Goal: Task Accomplishment & Management: Manage account settings

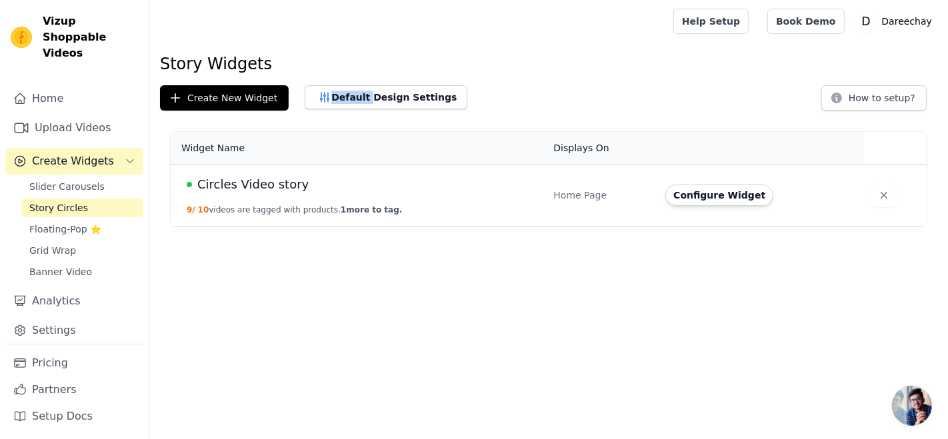
click at [374, 102] on button "Default Design Settings" at bounding box center [386, 97] width 163 height 24
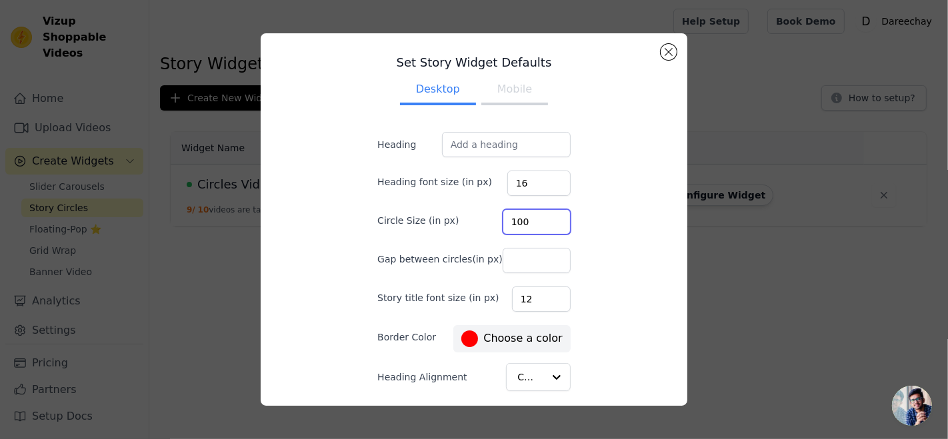
click at [536, 217] on input "100" at bounding box center [536, 221] width 68 height 25
click at [536, 217] on input "101" at bounding box center [536, 221] width 68 height 25
type input "100"
click at [536, 224] on input "100" at bounding box center [536, 221] width 68 height 25
click at [494, 96] on button "Mobile" at bounding box center [514, 90] width 67 height 29
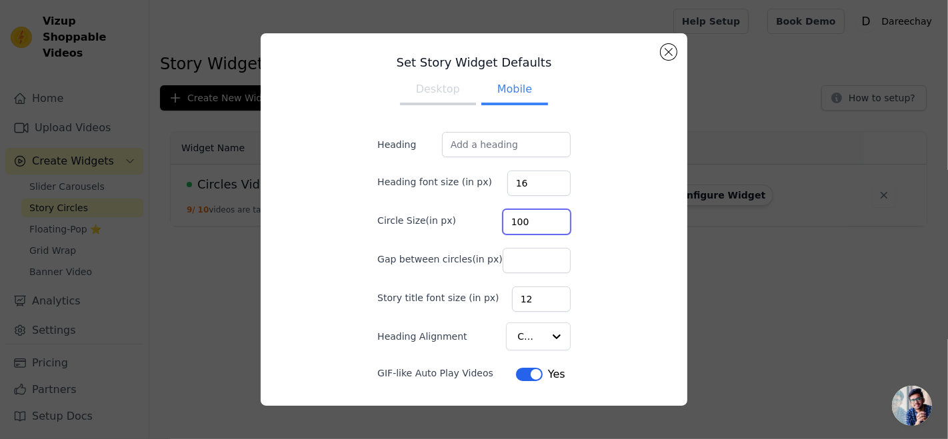
click at [540, 217] on input "100" at bounding box center [536, 221] width 68 height 25
click at [540, 217] on input "101" at bounding box center [536, 221] width 68 height 25
type input "102"
click at [540, 217] on input "102" at bounding box center [536, 221] width 68 height 25
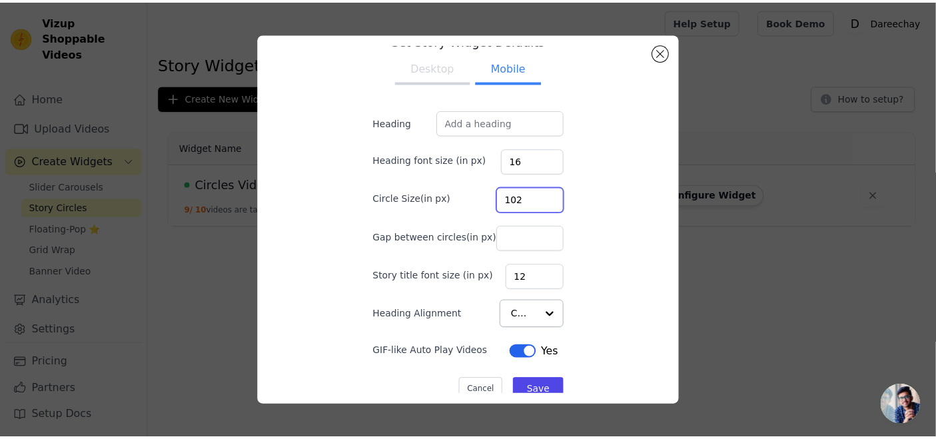
scroll to position [36, 0]
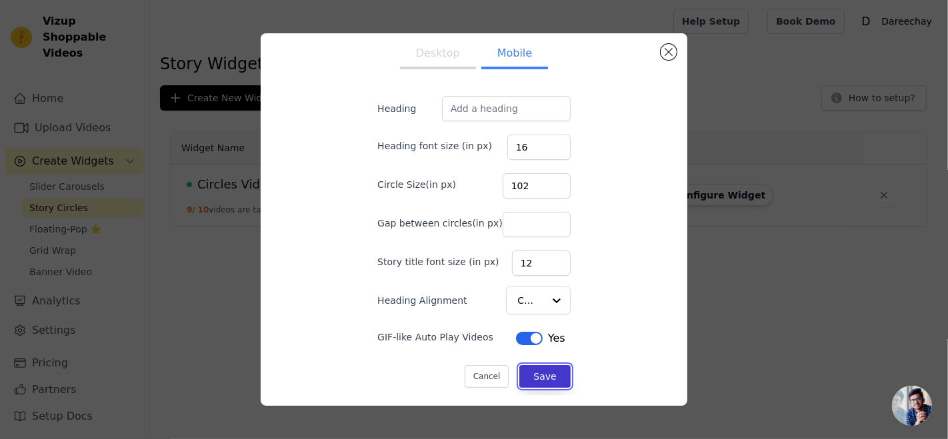
click at [533, 372] on button "Save" at bounding box center [544, 376] width 51 height 23
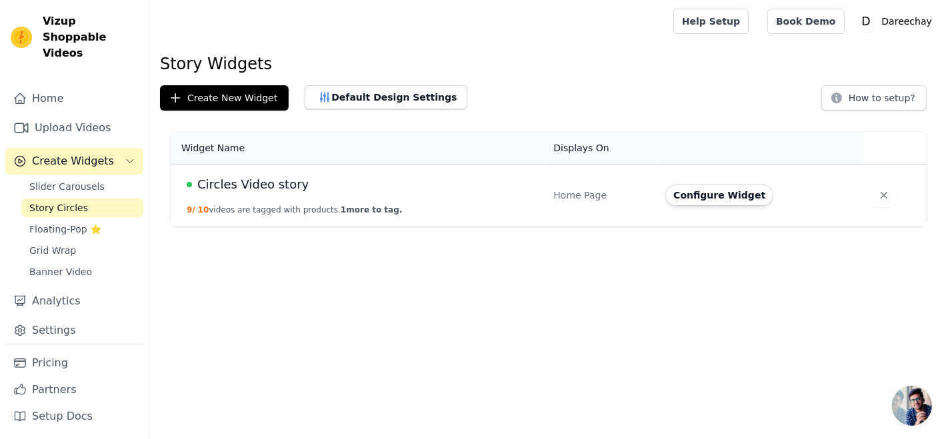
click at [261, 192] on span "Circles Video story" at bounding box center [252, 184] width 111 height 19
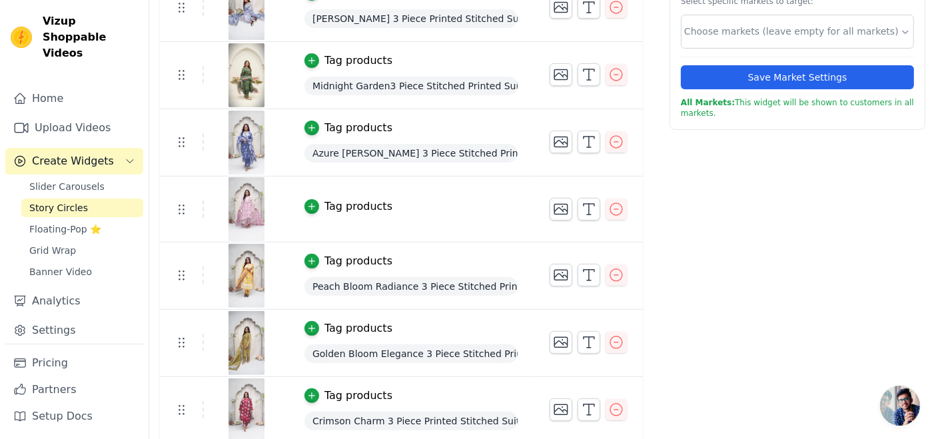
scroll to position [389, 0]
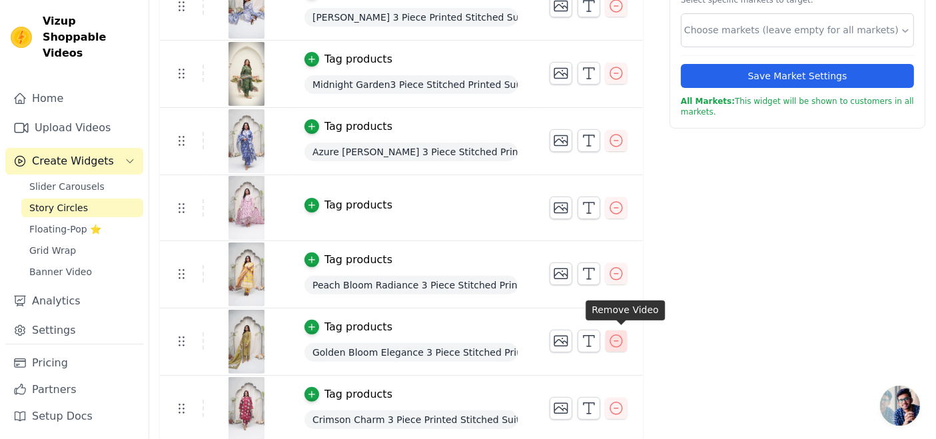
click at [624, 336] on icon "button" at bounding box center [616, 341] width 16 height 16
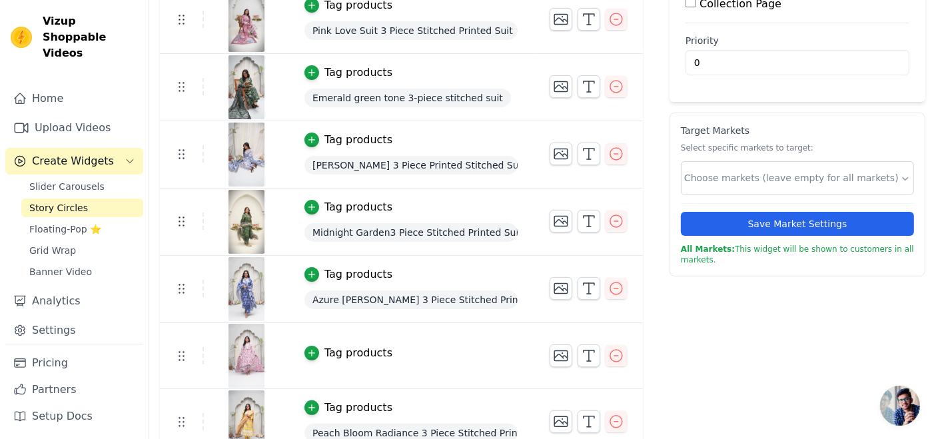
scroll to position [223, 0]
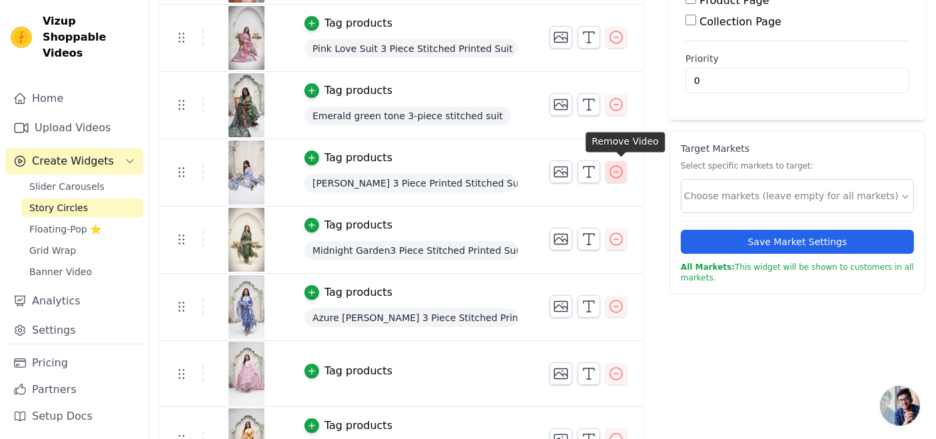
click at [619, 169] on icon "button" at bounding box center [616, 172] width 12 height 12
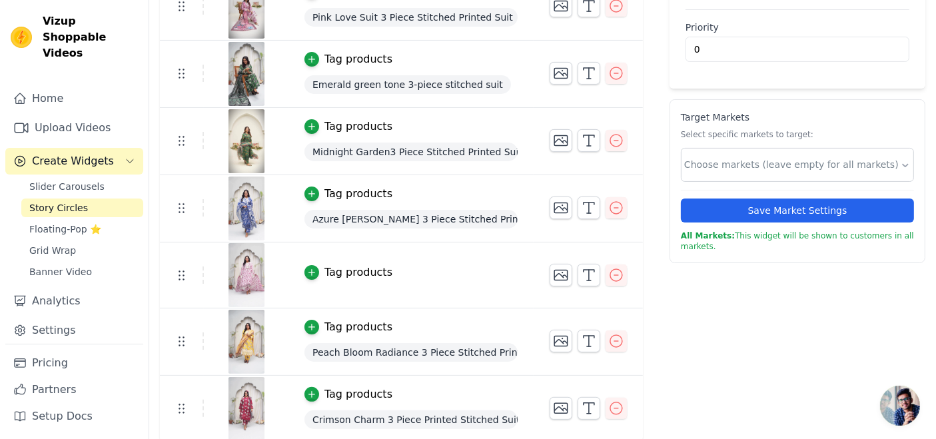
scroll to position [0, 0]
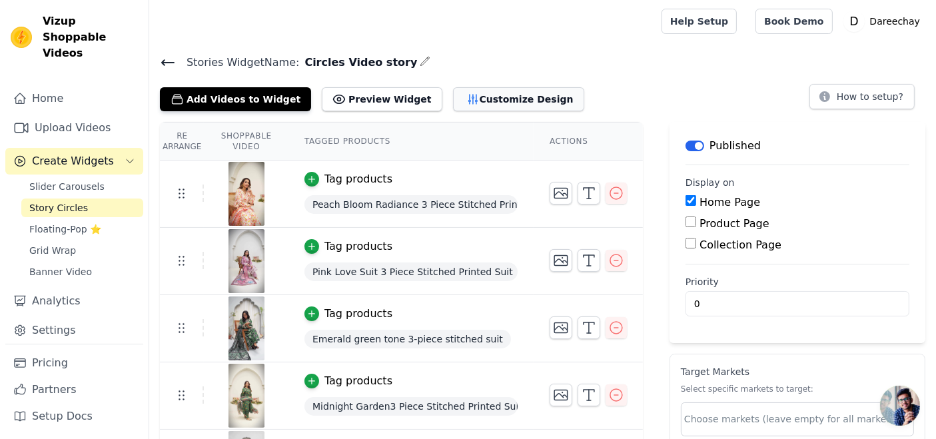
click at [453, 95] on button "Customize Design" at bounding box center [518, 99] width 131 height 24
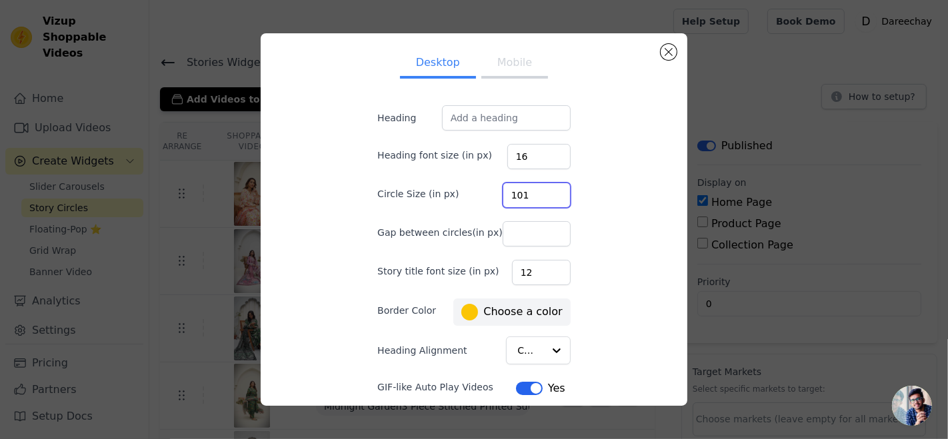
click at [541, 189] on input "101" at bounding box center [536, 195] width 68 height 25
click at [541, 189] on input "102" at bounding box center [536, 195] width 68 height 25
click at [541, 189] on input "103" at bounding box center [536, 195] width 68 height 25
click at [541, 189] on input "104" at bounding box center [536, 195] width 68 height 25
click at [541, 189] on input "105" at bounding box center [536, 195] width 68 height 25
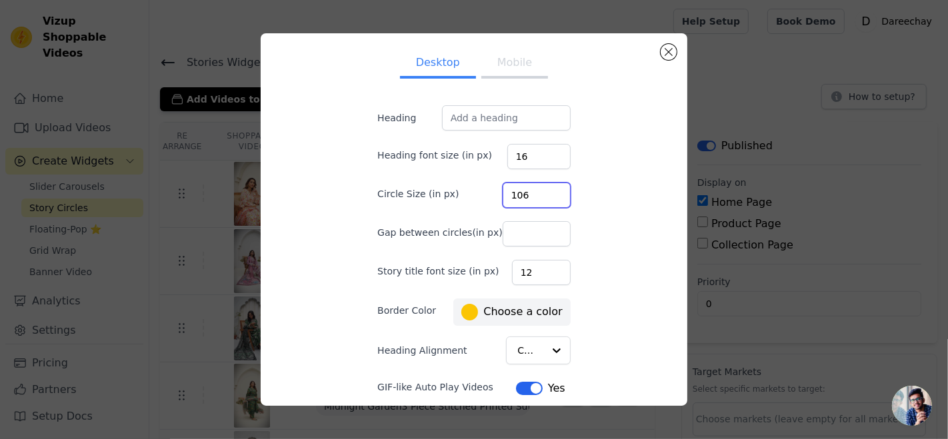
click at [541, 189] on input "106" at bounding box center [536, 195] width 68 height 25
click at [541, 189] on input "107" at bounding box center [536, 195] width 68 height 25
click at [541, 189] on input "108" at bounding box center [536, 195] width 68 height 25
click at [541, 189] on input "109" at bounding box center [536, 195] width 68 height 25
click at [541, 189] on input "110" at bounding box center [536, 195] width 68 height 25
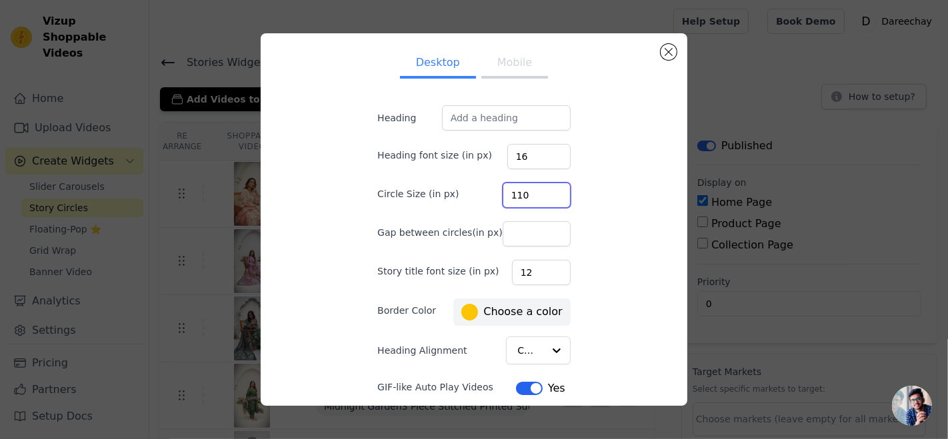
type input "111"
click at [541, 189] on input "111" at bounding box center [536, 195] width 68 height 25
click at [507, 79] on ul "Desktop Mobile" at bounding box center [474, 64] width 236 height 40
click at [498, 69] on button "Mobile" at bounding box center [514, 63] width 67 height 29
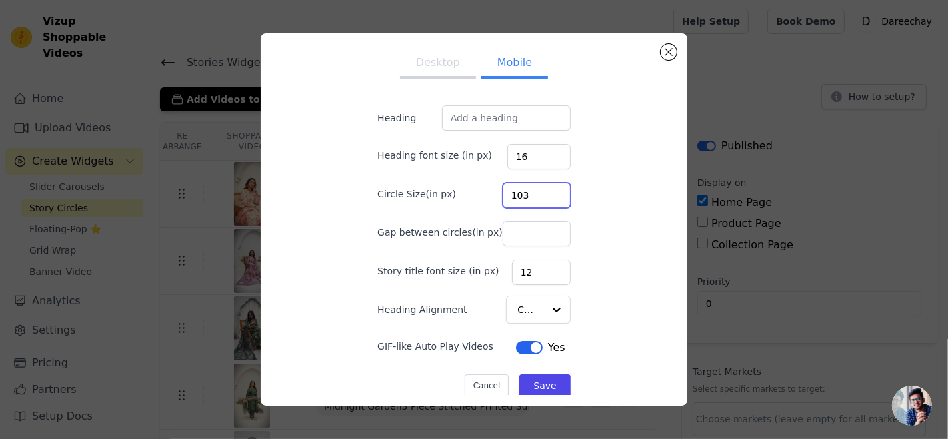
click at [542, 189] on input "103" at bounding box center [536, 195] width 68 height 25
click at [542, 189] on input "104" at bounding box center [536, 195] width 68 height 25
click at [542, 189] on input "105" at bounding box center [536, 195] width 68 height 25
click at [542, 189] on input "106" at bounding box center [536, 195] width 68 height 25
click at [542, 189] on input "107" at bounding box center [536, 195] width 68 height 25
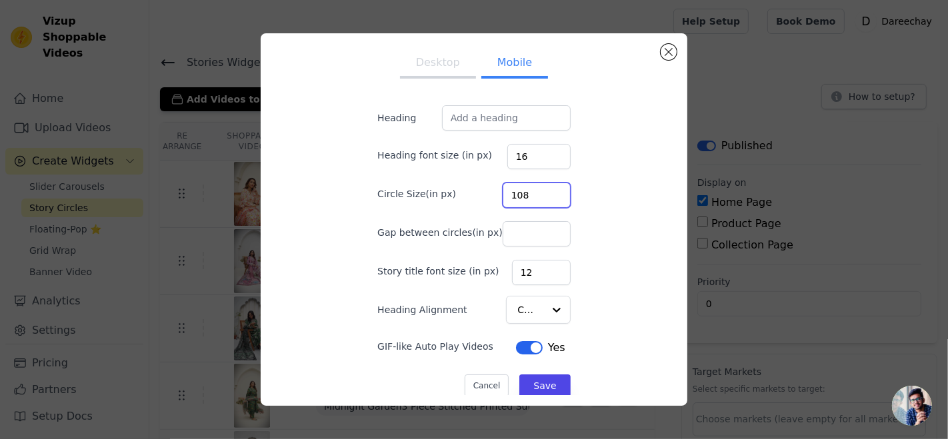
click at [542, 189] on input "108" at bounding box center [536, 195] width 68 height 25
click at [542, 189] on input "109" at bounding box center [536, 195] width 68 height 25
click at [542, 189] on input "110" at bounding box center [536, 195] width 68 height 25
click at [542, 189] on input "111" at bounding box center [536, 195] width 68 height 25
click at [542, 189] on input "112" at bounding box center [536, 195] width 68 height 25
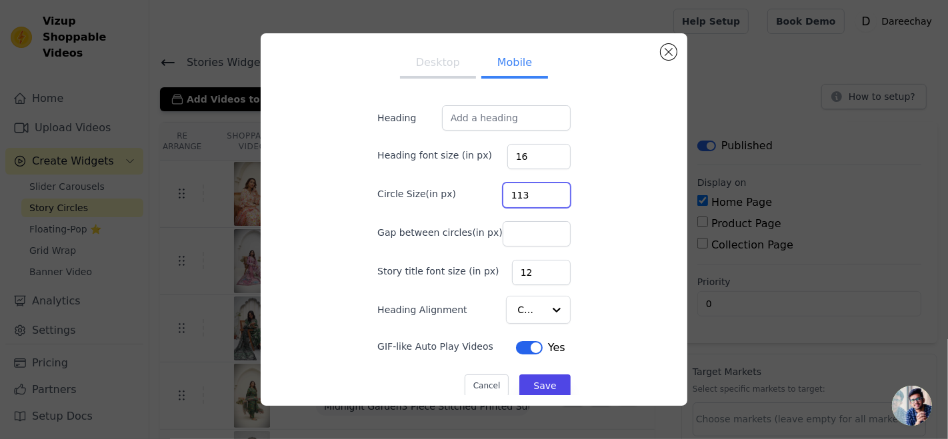
click at [542, 189] on input "113" at bounding box center [536, 195] width 68 height 25
click at [542, 189] on input "114" at bounding box center [536, 195] width 68 height 25
click at [542, 189] on input "115" at bounding box center [536, 195] width 68 height 25
click at [542, 189] on input "116" at bounding box center [536, 195] width 68 height 25
click at [542, 189] on input "117" at bounding box center [536, 195] width 68 height 25
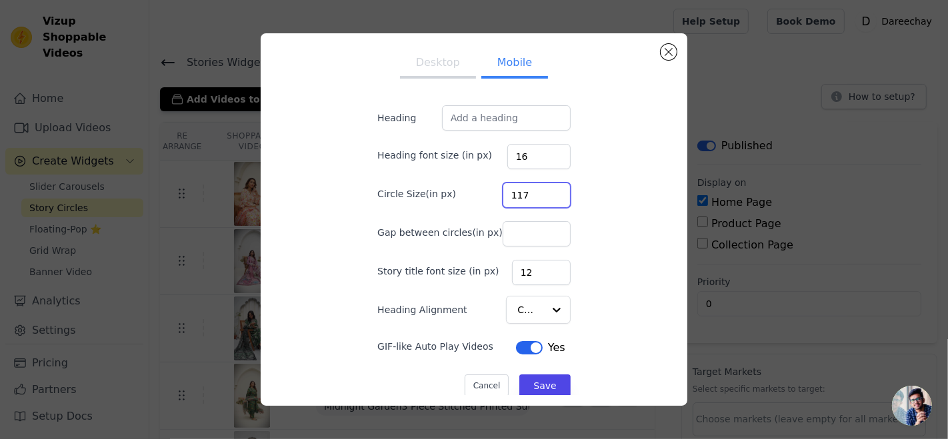
type input "118"
click at [542, 189] on input "118" at bounding box center [536, 195] width 68 height 25
click at [521, 383] on button "Save" at bounding box center [544, 386] width 51 height 23
